Goal: Use online tool/utility: Utilize a website feature to perform a specific function

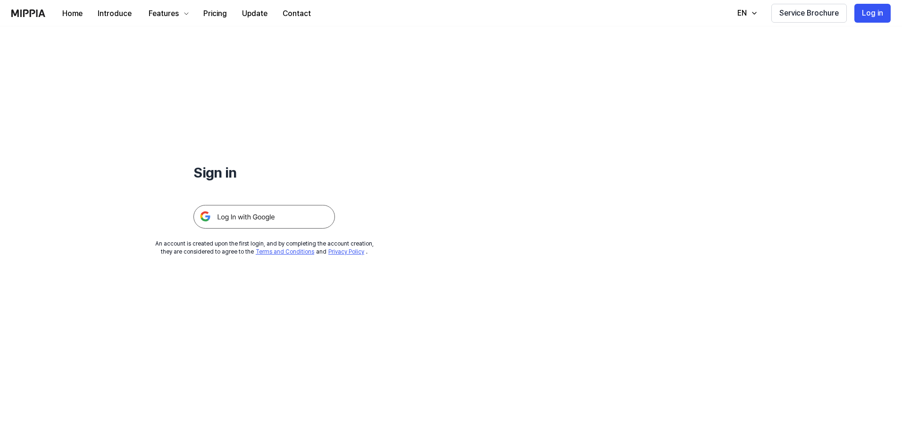
click at [307, 208] on img at bounding box center [264, 217] width 142 height 24
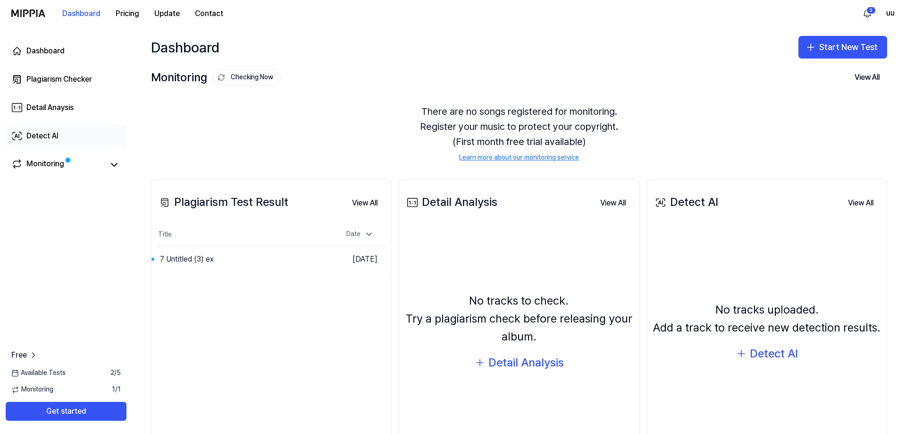
click at [110, 142] on link "Detect AI" at bounding box center [66, 136] width 121 height 23
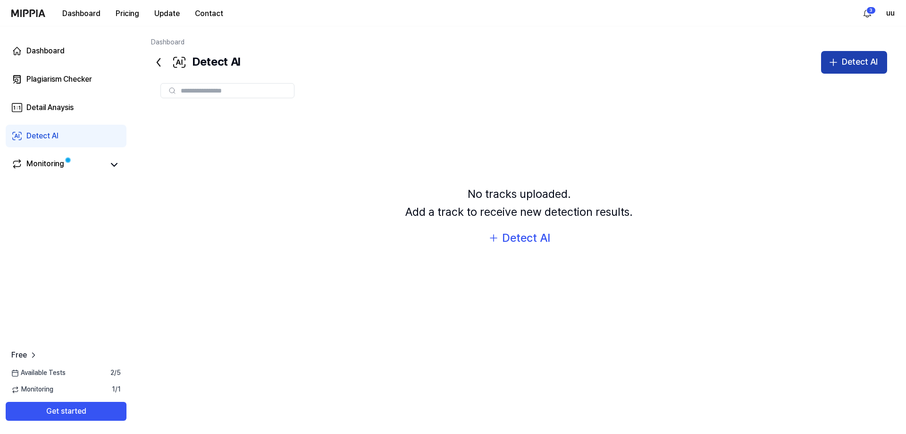
click at [847, 60] on div "Detect AI" at bounding box center [860, 62] width 36 height 14
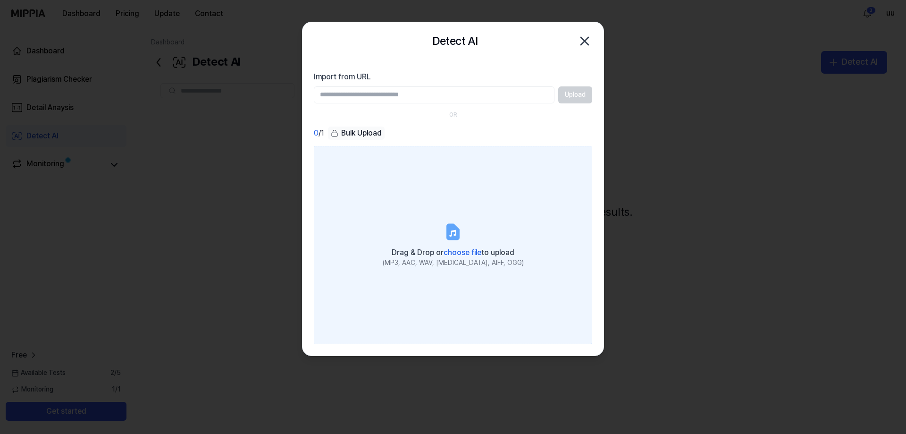
click at [414, 210] on label "Drag & Drop or choose file to upload (MP3, AAC, WAV, [MEDICAL_DATA], AIFF, OGG)" at bounding box center [453, 245] width 278 height 198
click at [0, 0] on input "Drag & Drop or choose file to upload (MP3, AAC, WAV, [MEDICAL_DATA], AIFF, OGG)" at bounding box center [0, 0] width 0 height 0
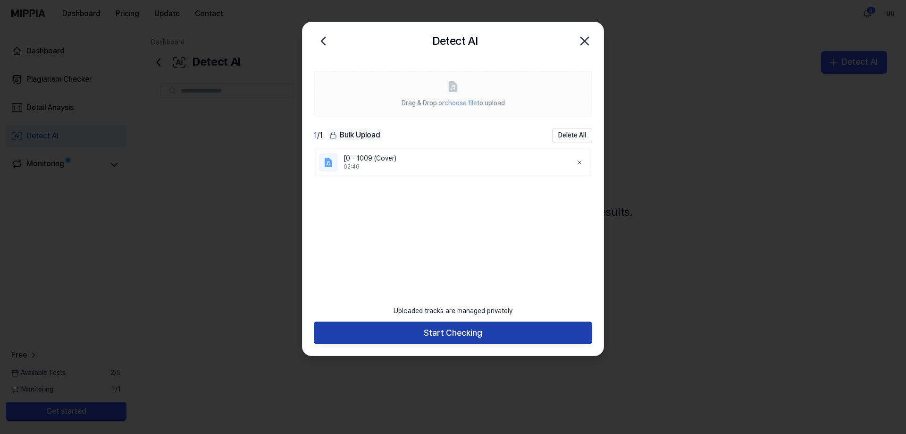
click at [445, 332] on button "Start Checking" at bounding box center [453, 332] width 278 height 23
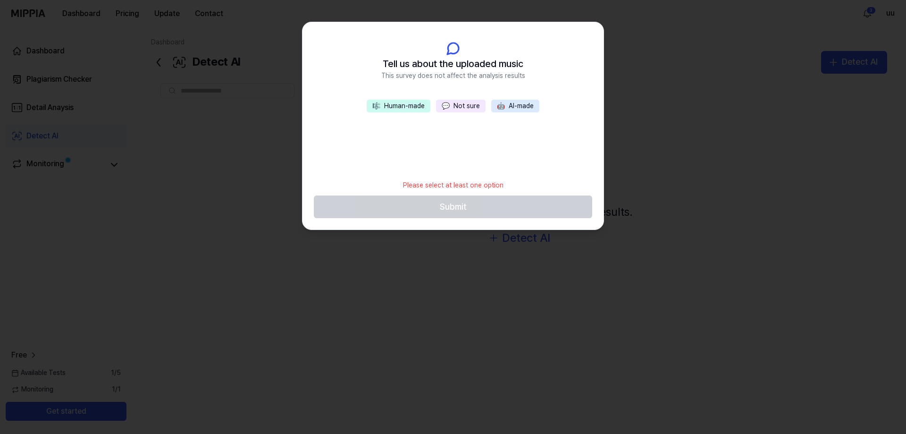
click at [465, 106] on button "💬 Not sure" at bounding box center [461, 106] width 50 height 13
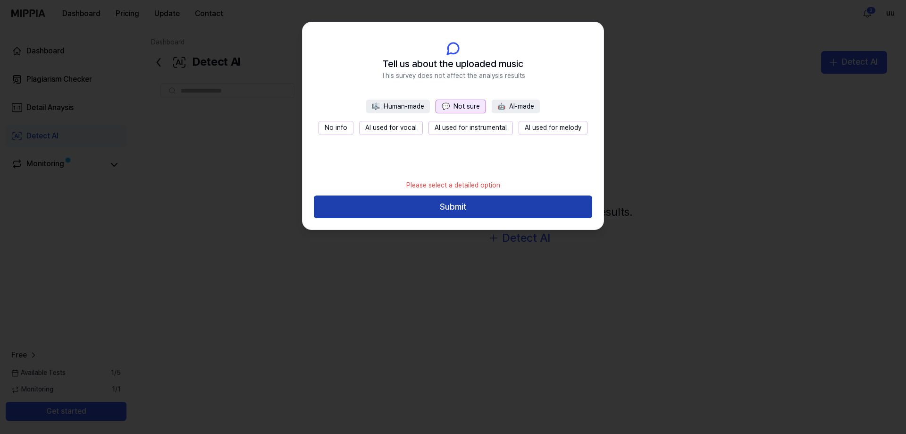
click at [457, 206] on button "Submit" at bounding box center [453, 206] width 278 height 23
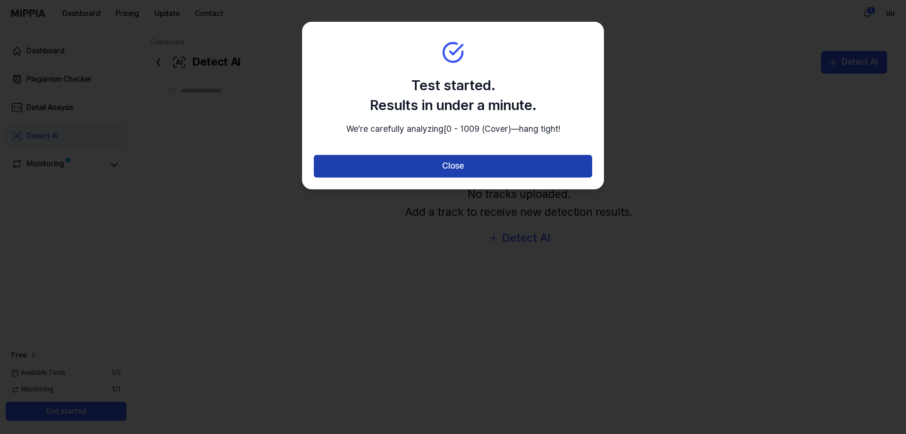
click at [462, 175] on button "Close" at bounding box center [453, 166] width 278 height 23
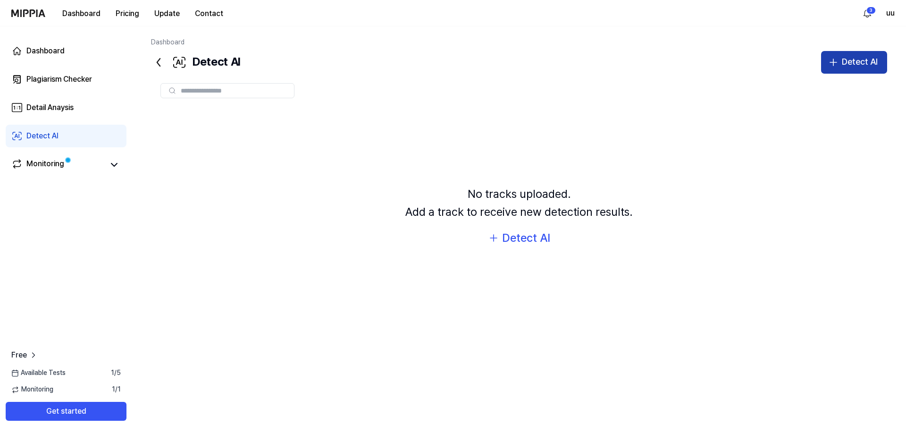
click at [859, 73] on button "Detect AI" at bounding box center [854, 62] width 66 height 23
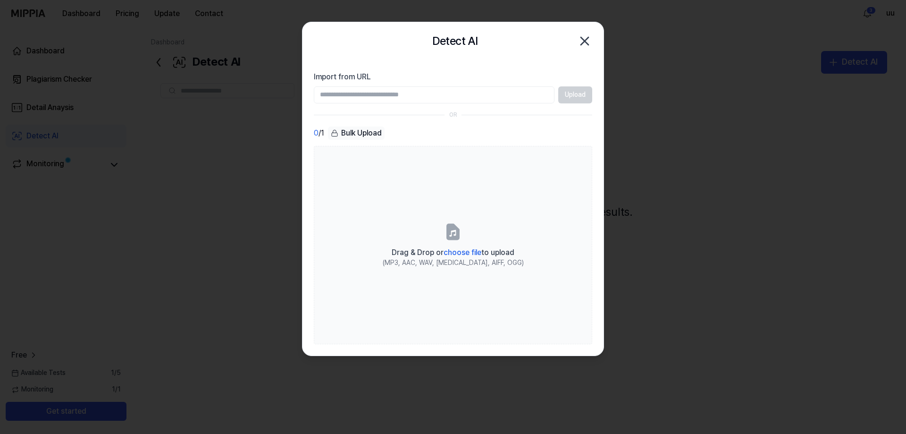
click at [858, 64] on div at bounding box center [453, 217] width 906 height 434
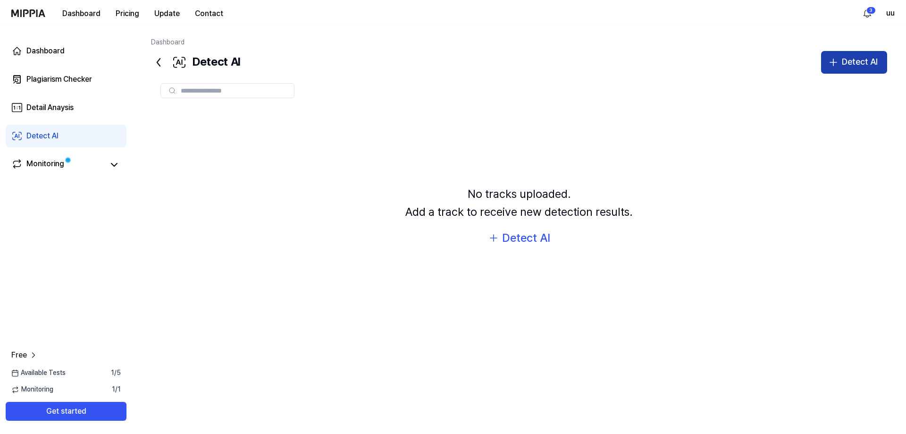
click at [844, 61] on div "Detect AI" at bounding box center [860, 62] width 36 height 14
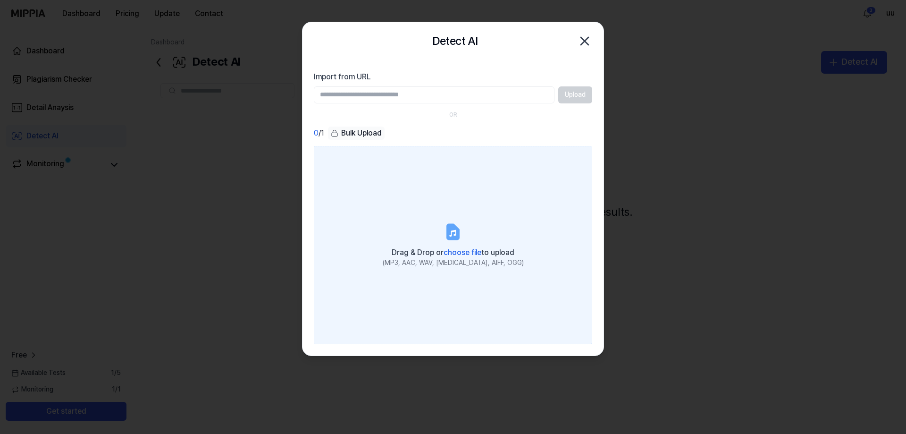
click at [439, 214] on label "Drag & Drop or choose file to upload (MP3, AAC, WAV, [MEDICAL_DATA], AIFF, OGG)" at bounding box center [453, 245] width 278 height 198
click at [0, 0] on input "Drag & Drop or choose file to upload (MP3, AAC, WAV, [MEDICAL_DATA], AIFF, OGG)" at bounding box center [0, 0] width 0 height 0
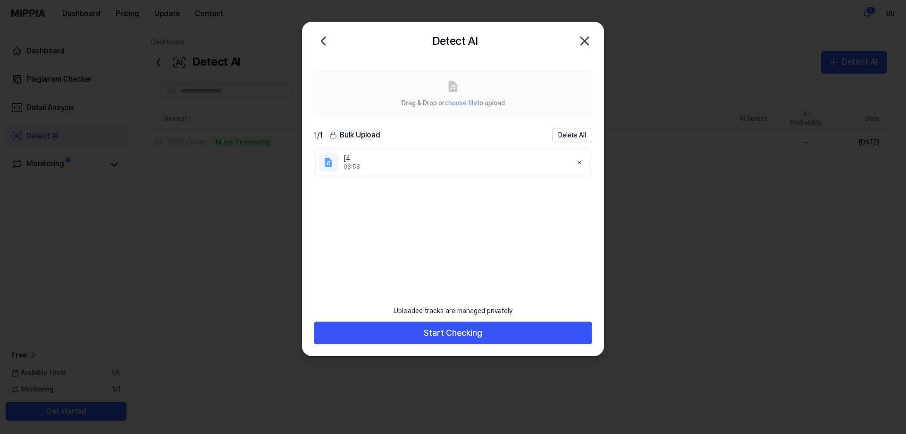
drag, startPoint x: 463, startPoint y: 326, endPoint x: 463, endPoint y: 256, distance: 69.4
click at [463, 326] on button "Start Checking" at bounding box center [453, 332] width 278 height 23
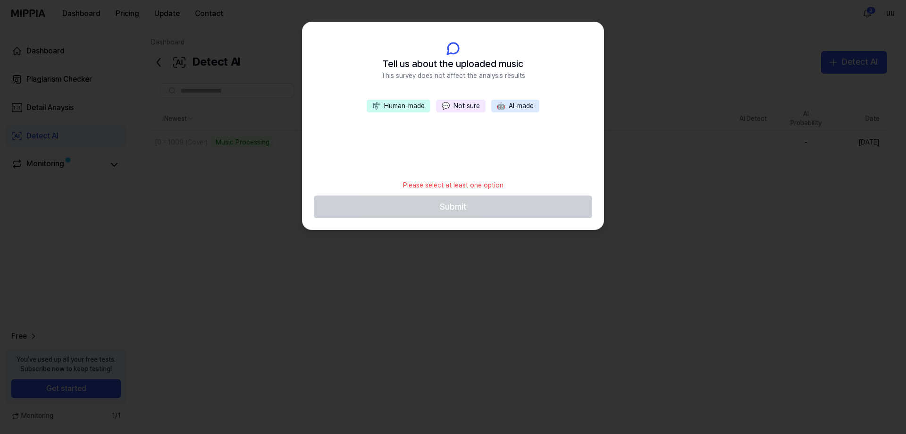
click at [471, 109] on button "💬 Not sure" at bounding box center [461, 106] width 50 height 13
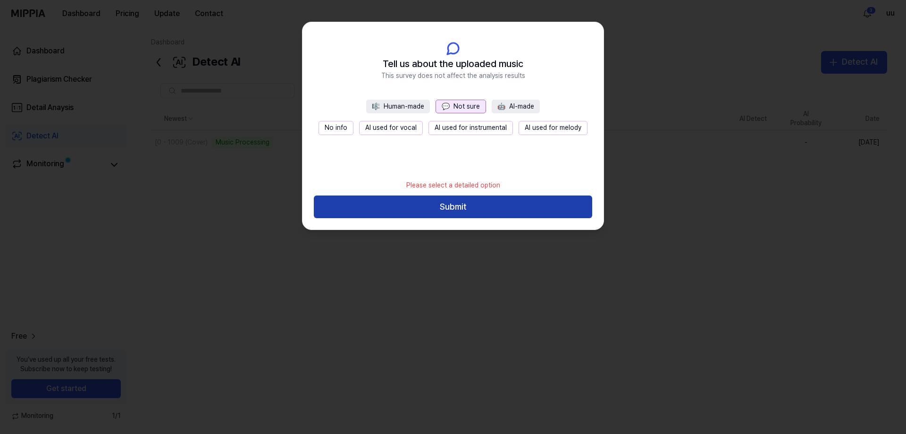
click at [470, 199] on button "Submit" at bounding box center [453, 206] width 278 height 23
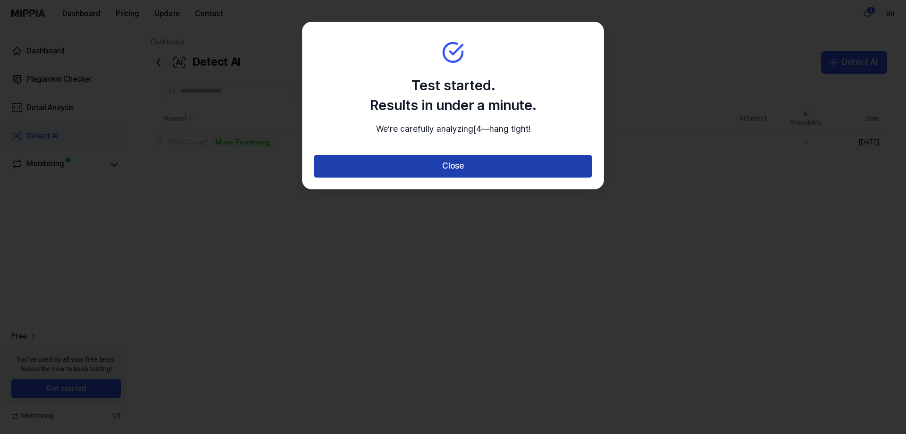
click at [472, 177] on button "Close" at bounding box center [453, 166] width 278 height 23
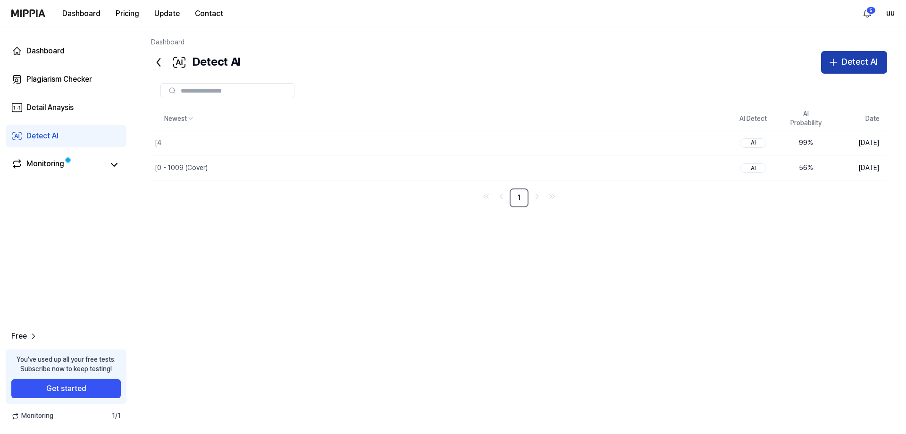
click at [868, 59] on div "Detect AI" at bounding box center [860, 62] width 36 height 14
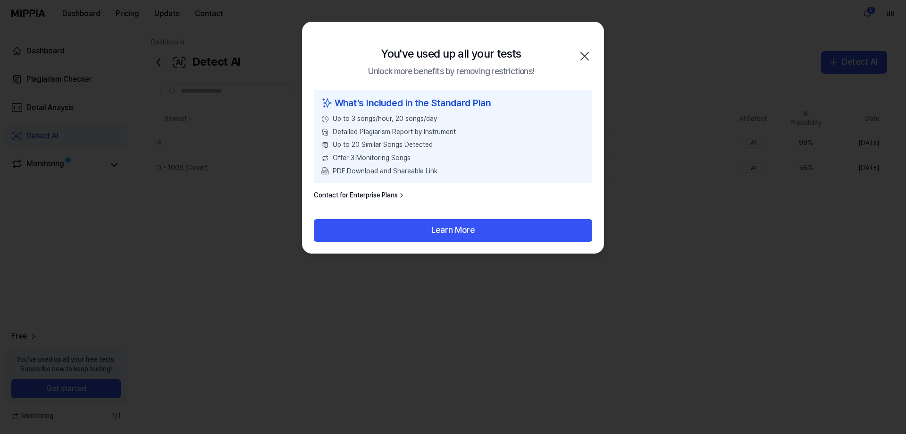
click at [584, 50] on icon "button" at bounding box center [584, 56] width 15 height 15
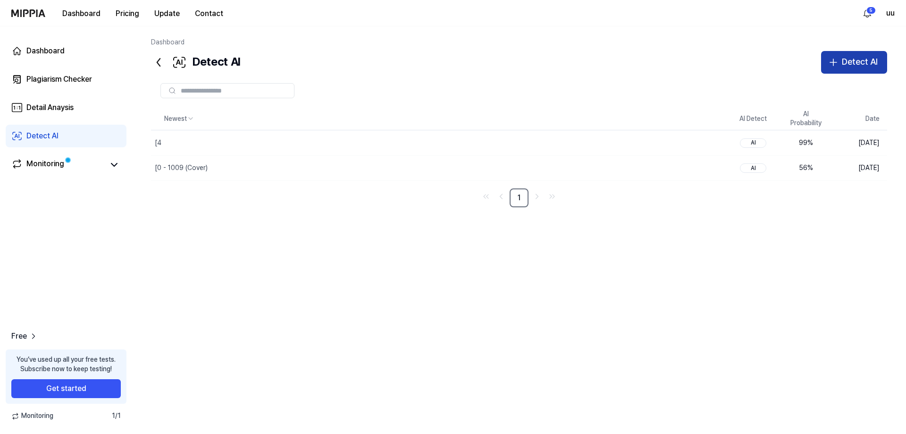
click at [868, 59] on div "Detect AI" at bounding box center [860, 62] width 36 height 14
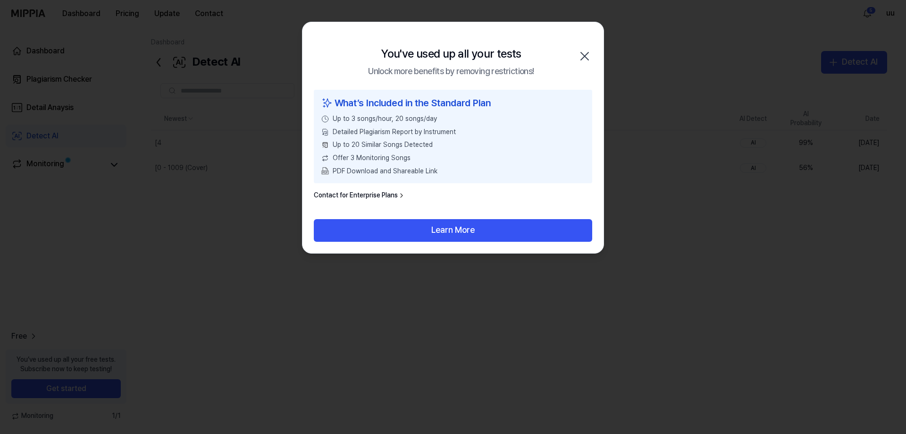
click at [587, 54] on icon "button" at bounding box center [584, 56] width 15 height 15
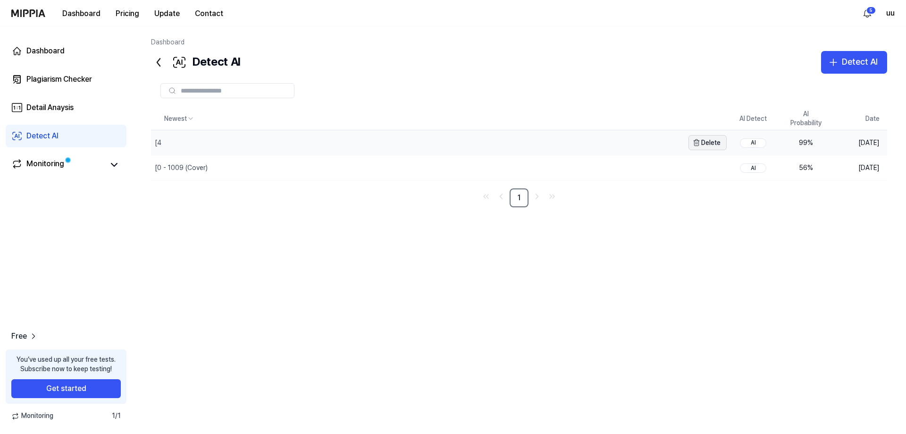
click at [700, 144] on button "Delete" at bounding box center [707, 142] width 38 height 15
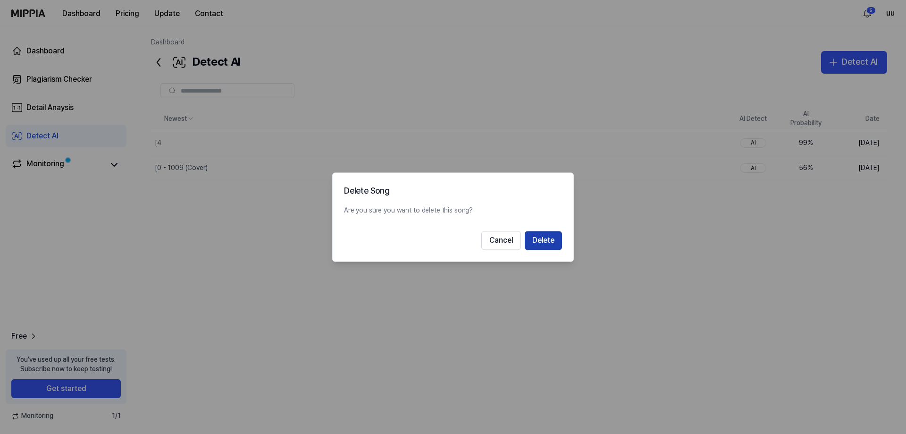
click at [542, 233] on button "Delete" at bounding box center [543, 240] width 37 height 19
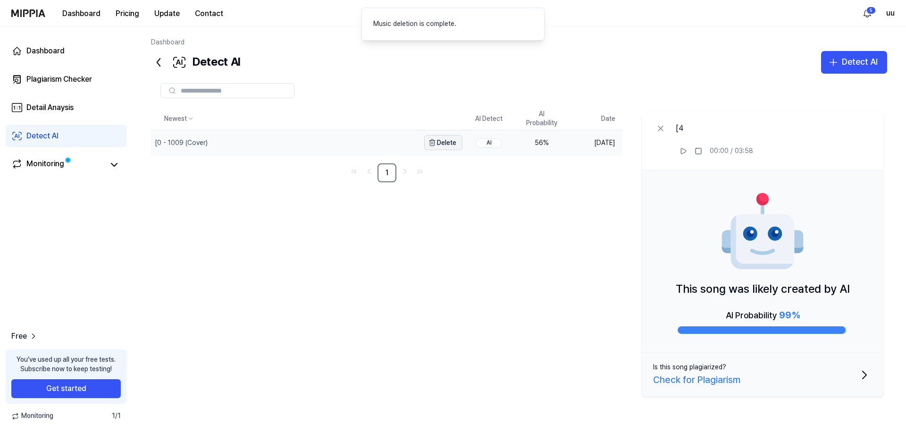
click at [449, 145] on button "Delete" at bounding box center [443, 142] width 38 height 15
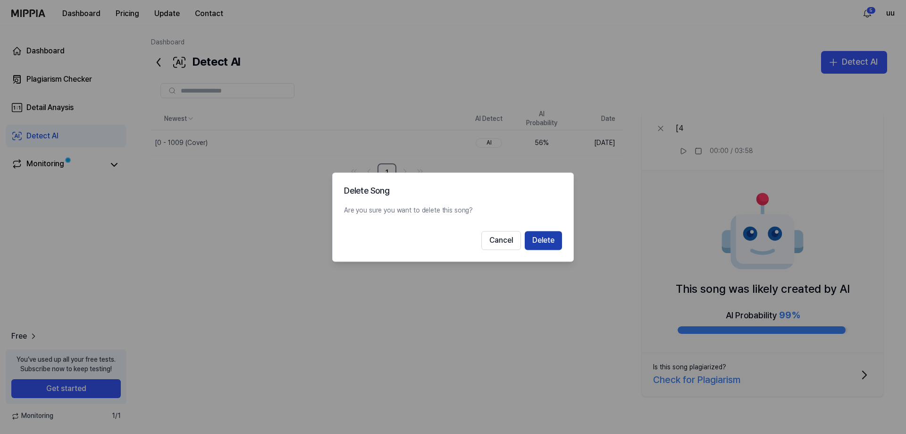
click at [540, 233] on button "Delete" at bounding box center [543, 240] width 37 height 19
